Goal: Task Accomplishment & Management: Manage account settings

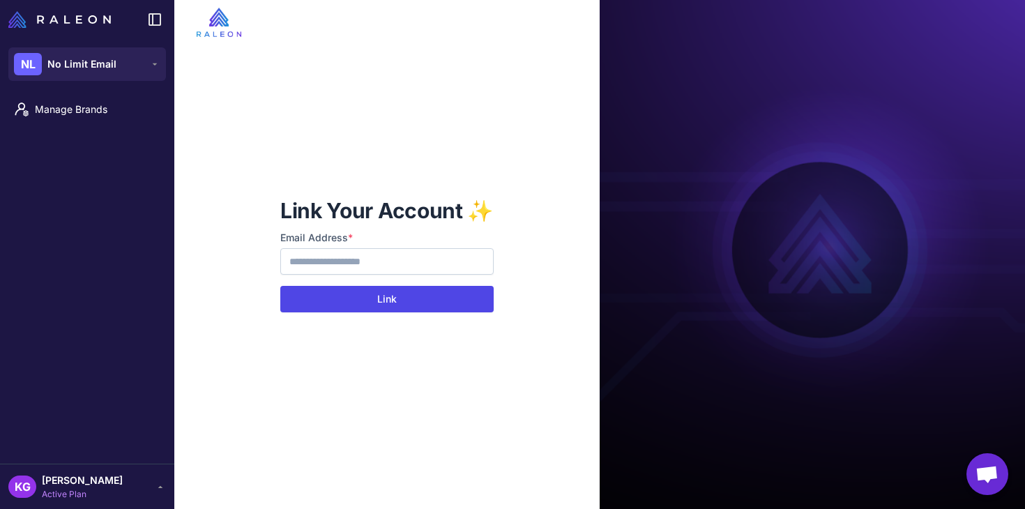
click at [381, 300] on button "Link" at bounding box center [386, 299] width 213 height 27
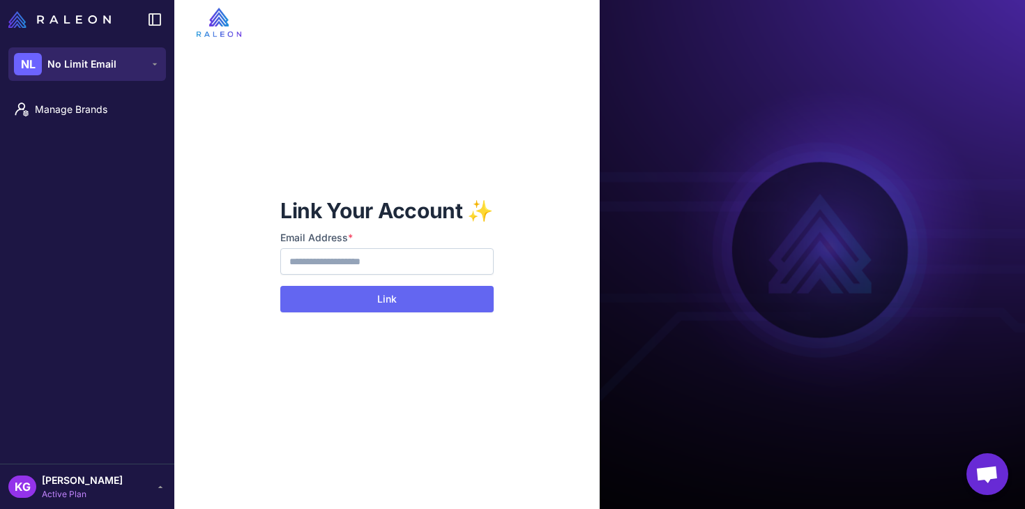
click at [160, 61] on button "NL No Limit Email" at bounding box center [87, 63] width 158 height 33
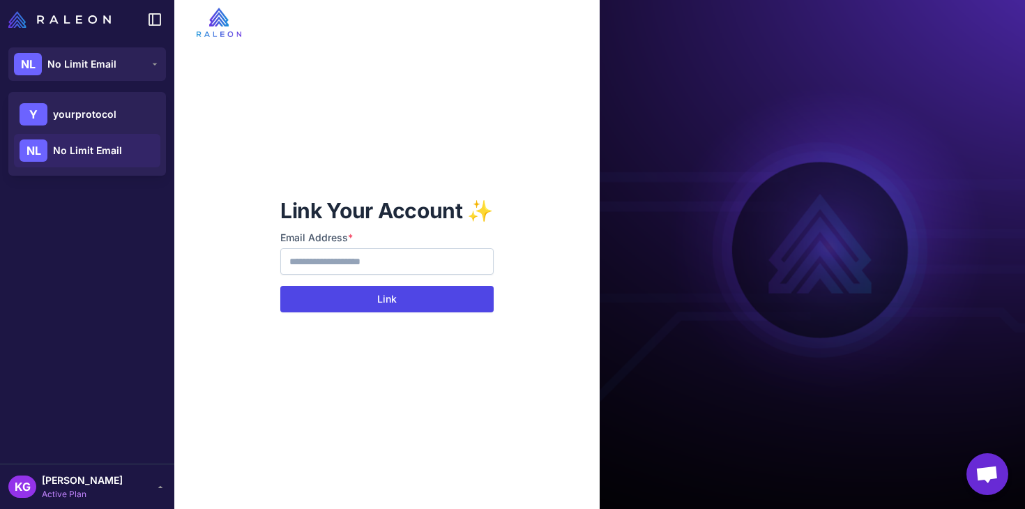
click at [405, 299] on button "Link" at bounding box center [386, 299] width 213 height 27
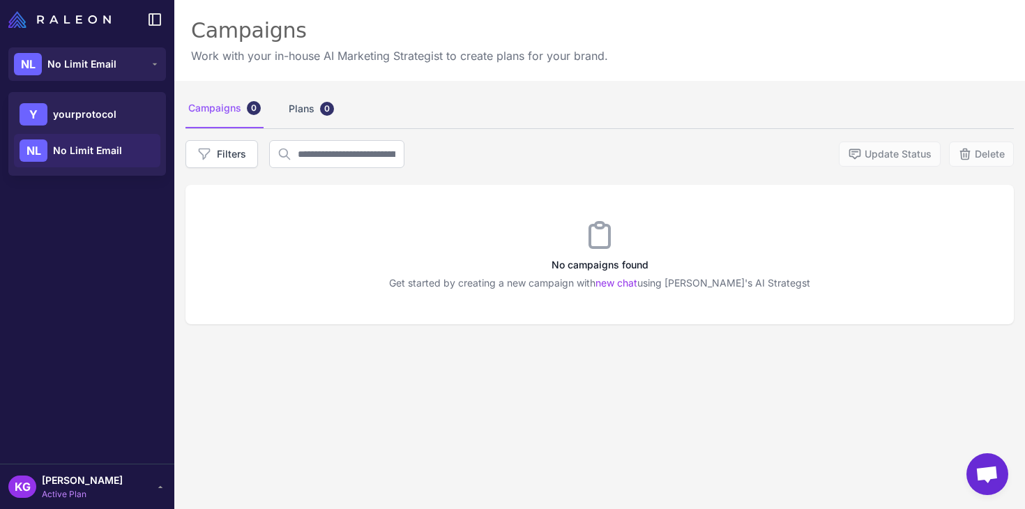
click at [107, 263] on div "Manage Brands" at bounding box center [87, 276] width 174 height 375
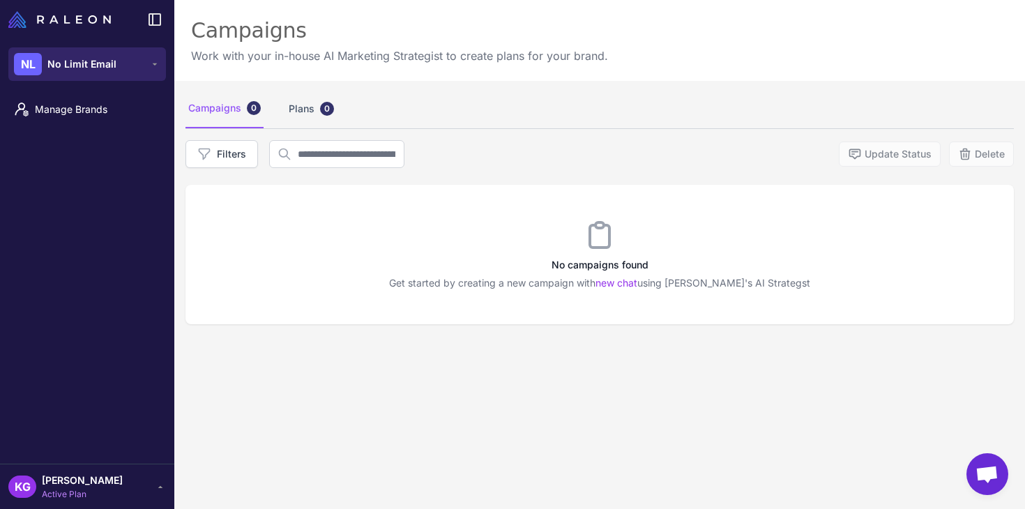
click at [106, 66] on span "No Limit Email" at bounding box center [81, 63] width 69 height 15
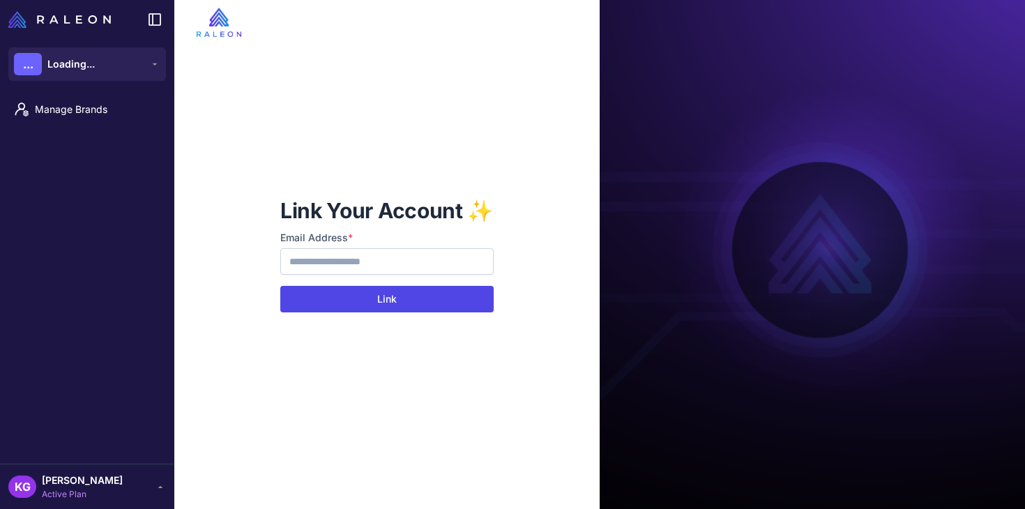
click at [396, 300] on button "Link" at bounding box center [386, 299] width 213 height 27
click at [370, 296] on button "Link" at bounding box center [386, 299] width 213 height 27
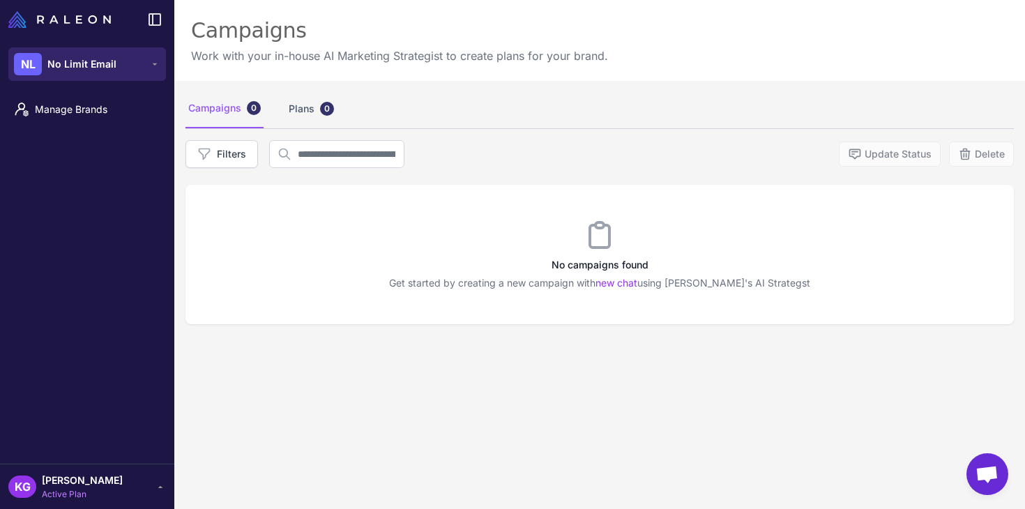
click at [144, 70] on button "NL No Limit Email" at bounding box center [87, 63] width 158 height 33
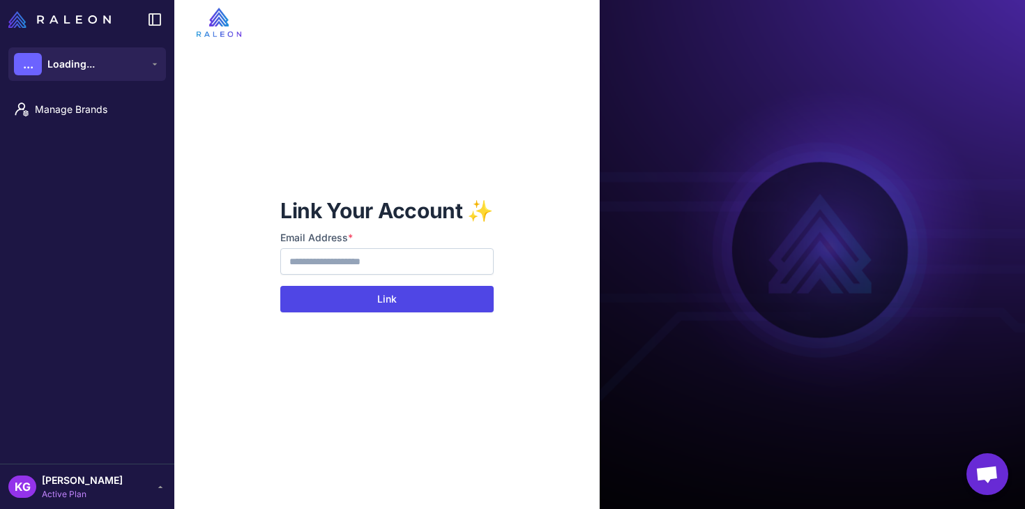
click at [383, 302] on button "Link" at bounding box center [386, 299] width 213 height 27
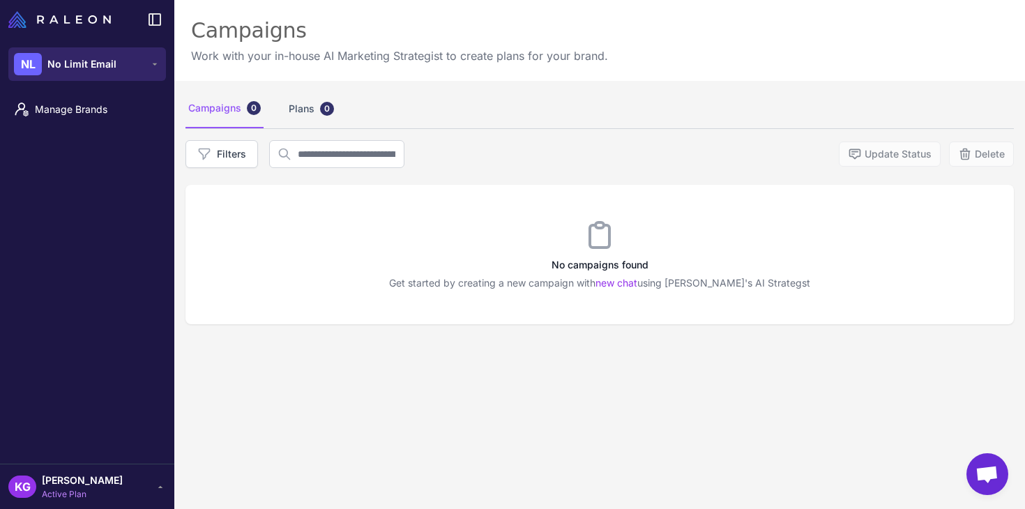
click at [148, 55] on button "NL No Limit Email" at bounding box center [87, 63] width 158 height 33
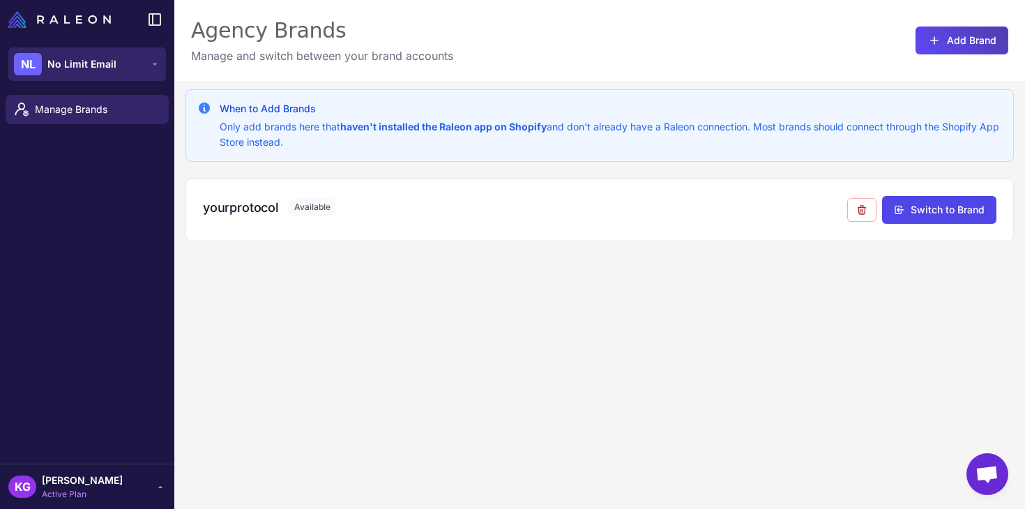
click at [132, 67] on button "NL No Limit Email" at bounding box center [87, 63] width 158 height 33
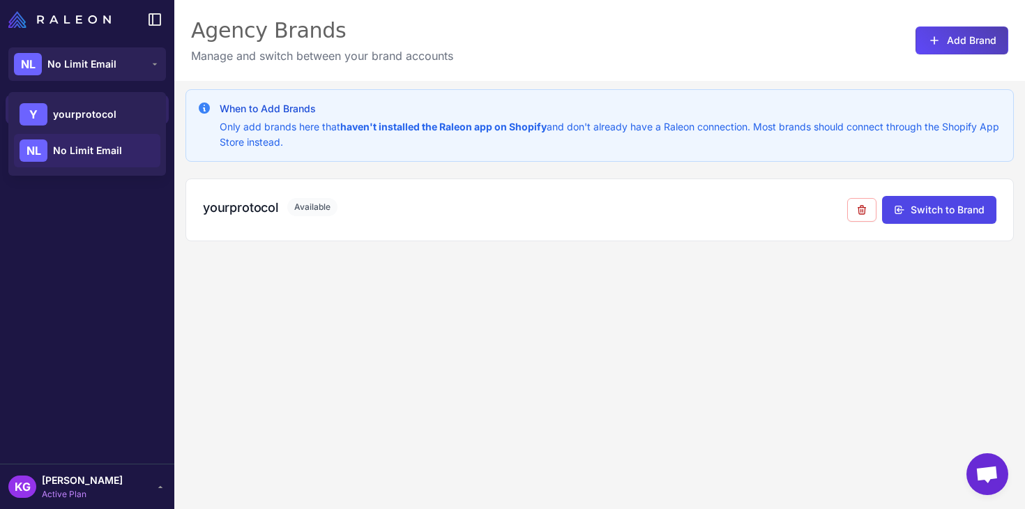
click at [118, 202] on div "Manage Brands" at bounding box center [87, 276] width 174 height 375
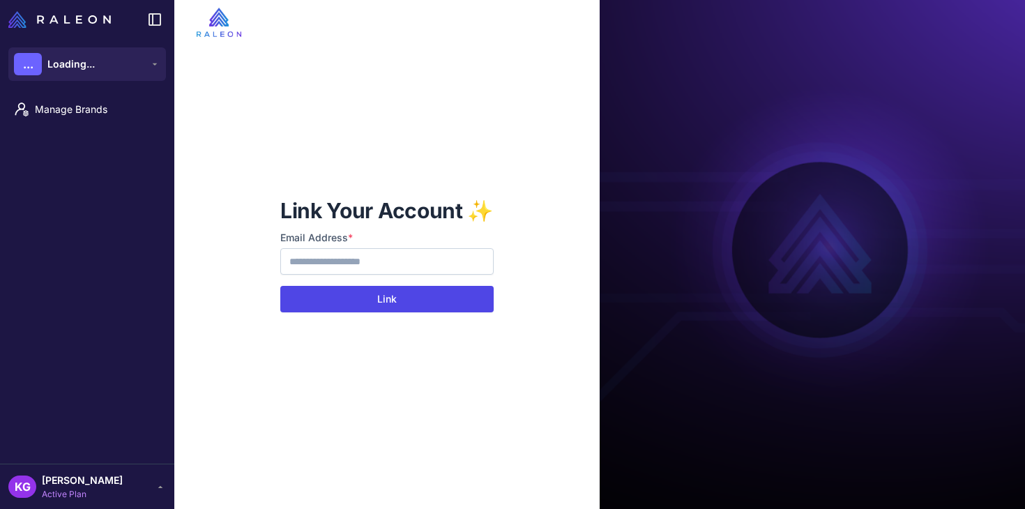
click at [395, 299] on button "Link" at bounding box center [386, 299] width 213 height 27
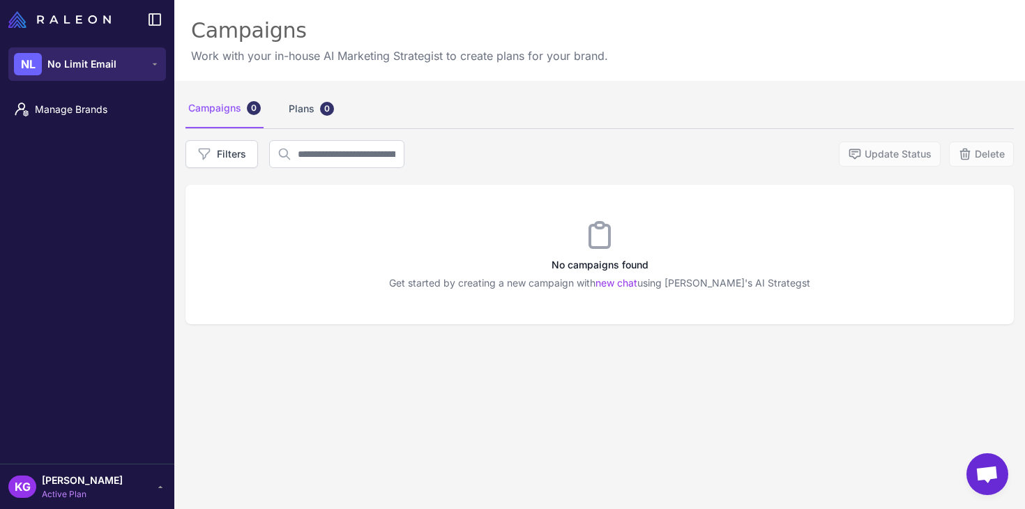
click at [128, 61] on button "NL No Limit Email" at bounding box center [87, 63] width 158 height 33
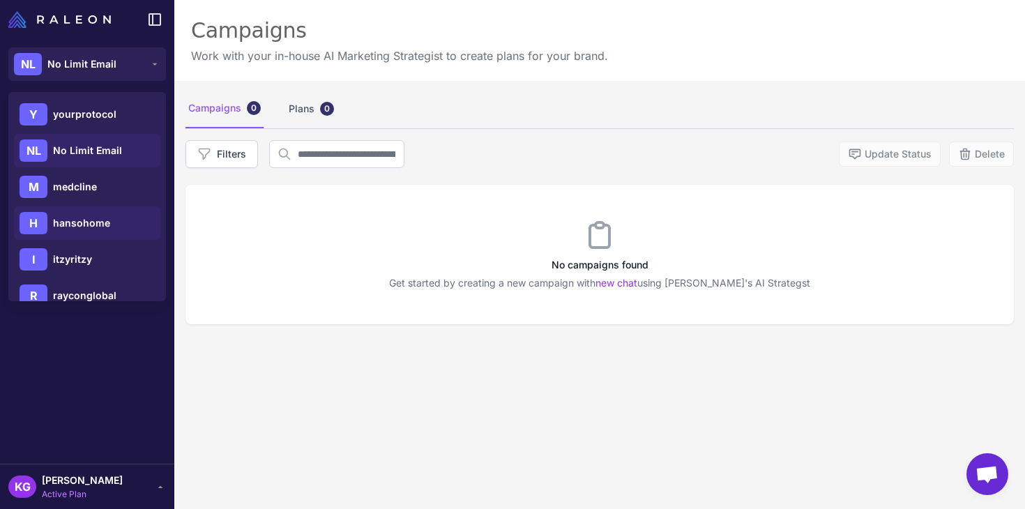
scroll to position [20, 0]
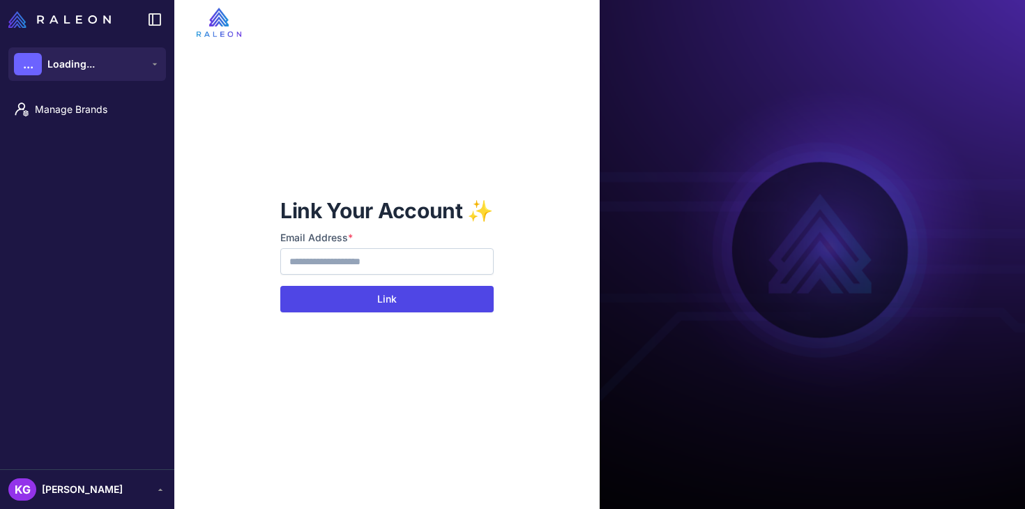
click at [409, 298] on button "Link" at bounding box center [386, 299] width 213 height 27
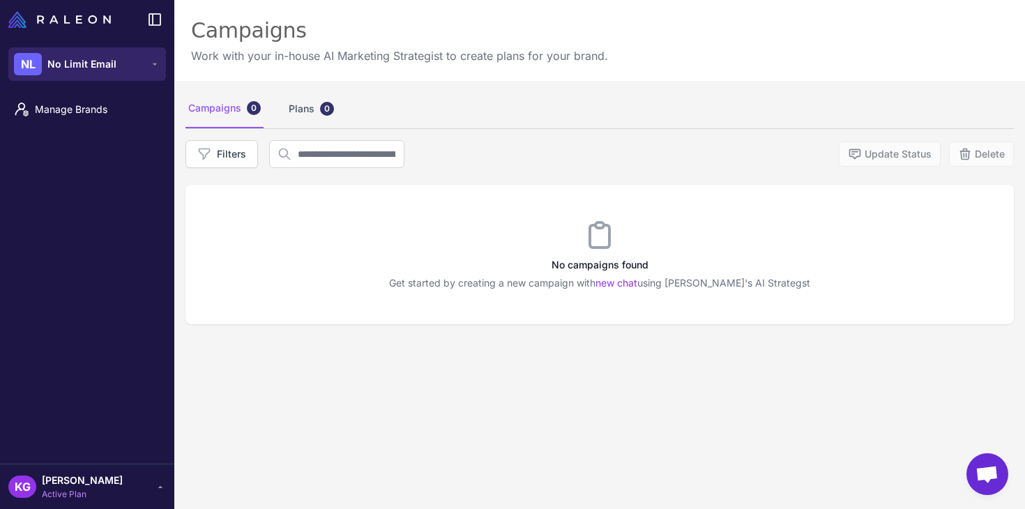
click at [119, 65] on button "NL No Limit Email" at bounding box center [87, 63] width 158 height 33
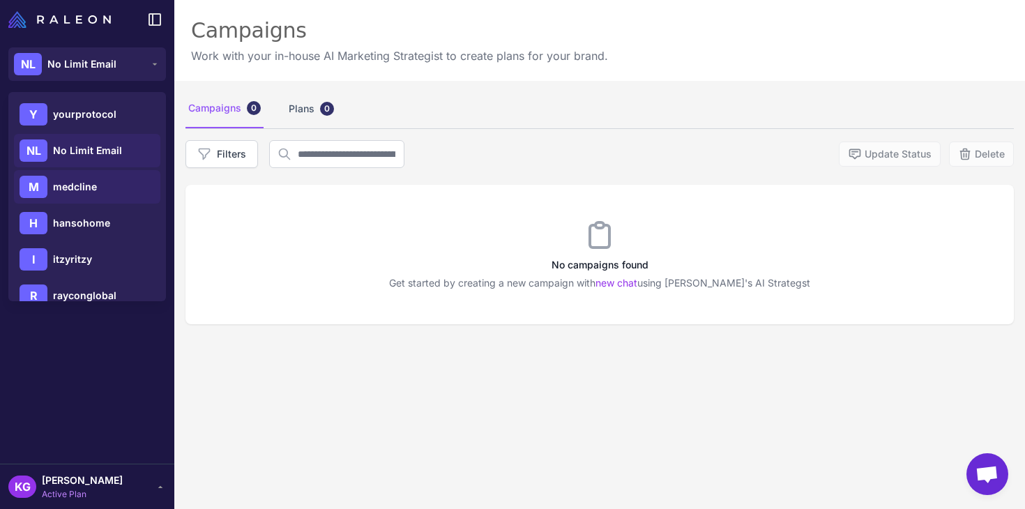
scroll to position [56, 0]
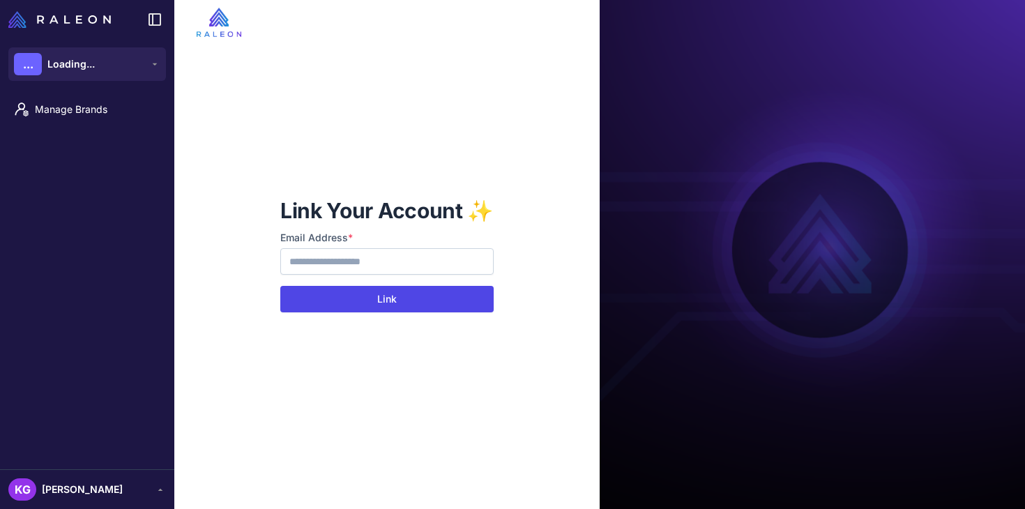
click at [412, 301] on button "Link" at bounding box center [386, 299] width 213 height 27
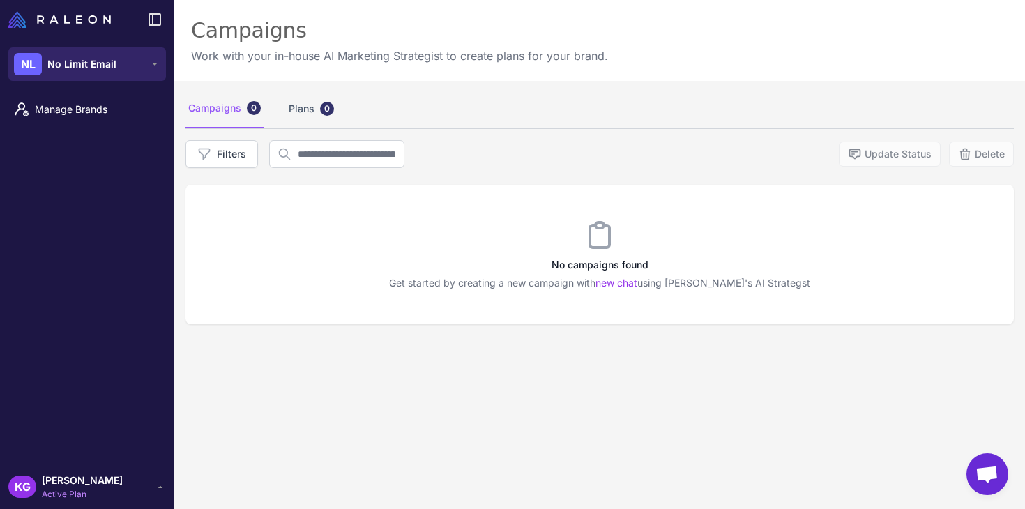
click at [132, 75] on button "NL No Limit Email" at bounding box center [87, 63] width 158 height 33
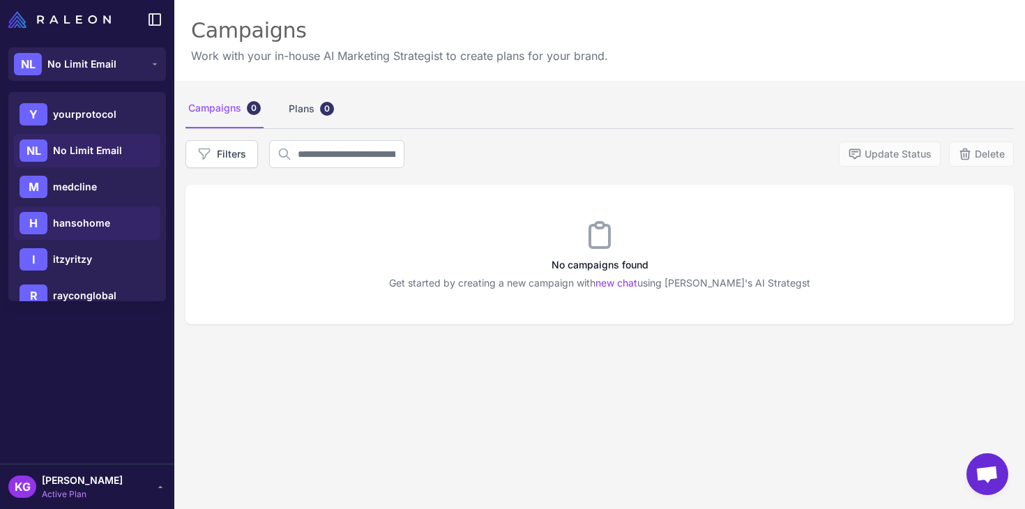
scroll to position [64, 0]
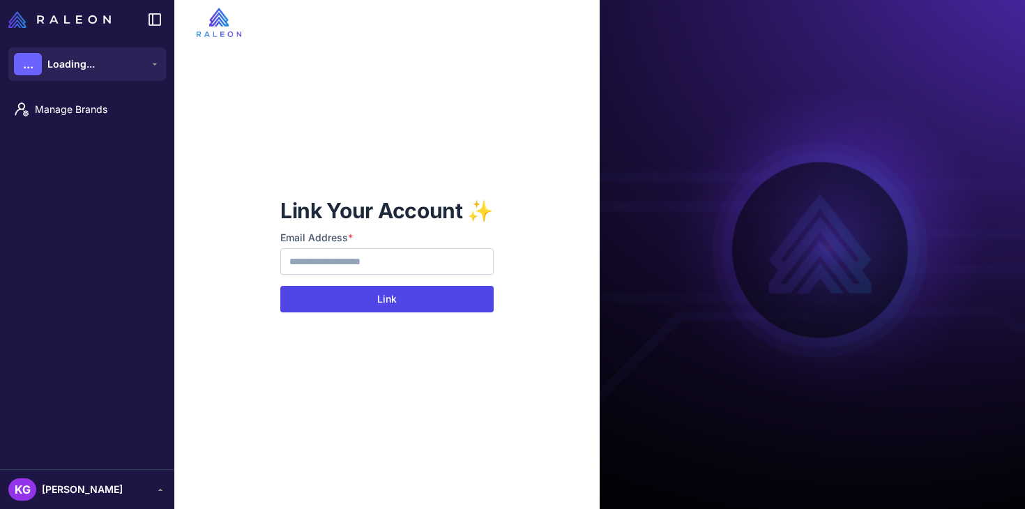
click at [409, 298] on button "Link" at bounding box center [386, 299] width 213 height 27
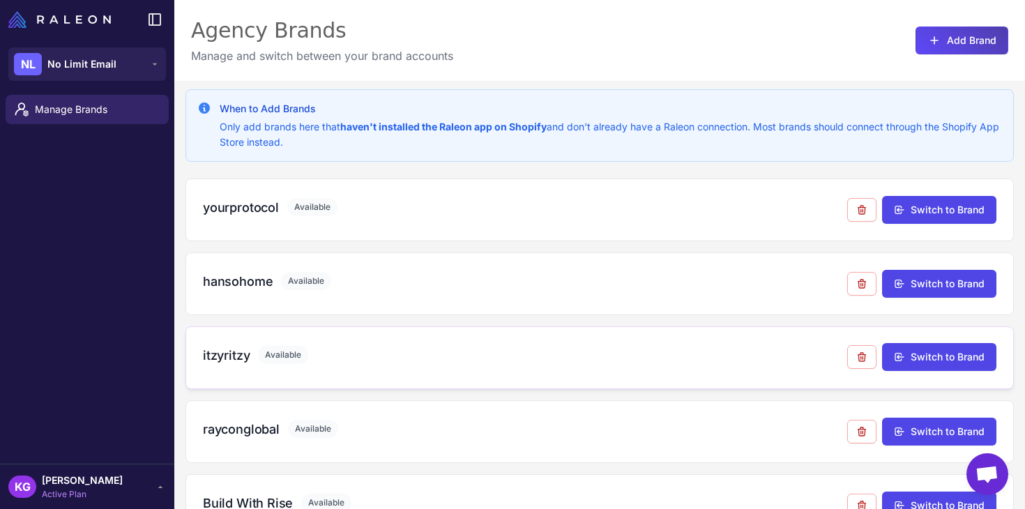
scroll to position [119, 0]
